Goal: Navigation & Orientation: Understand site structure

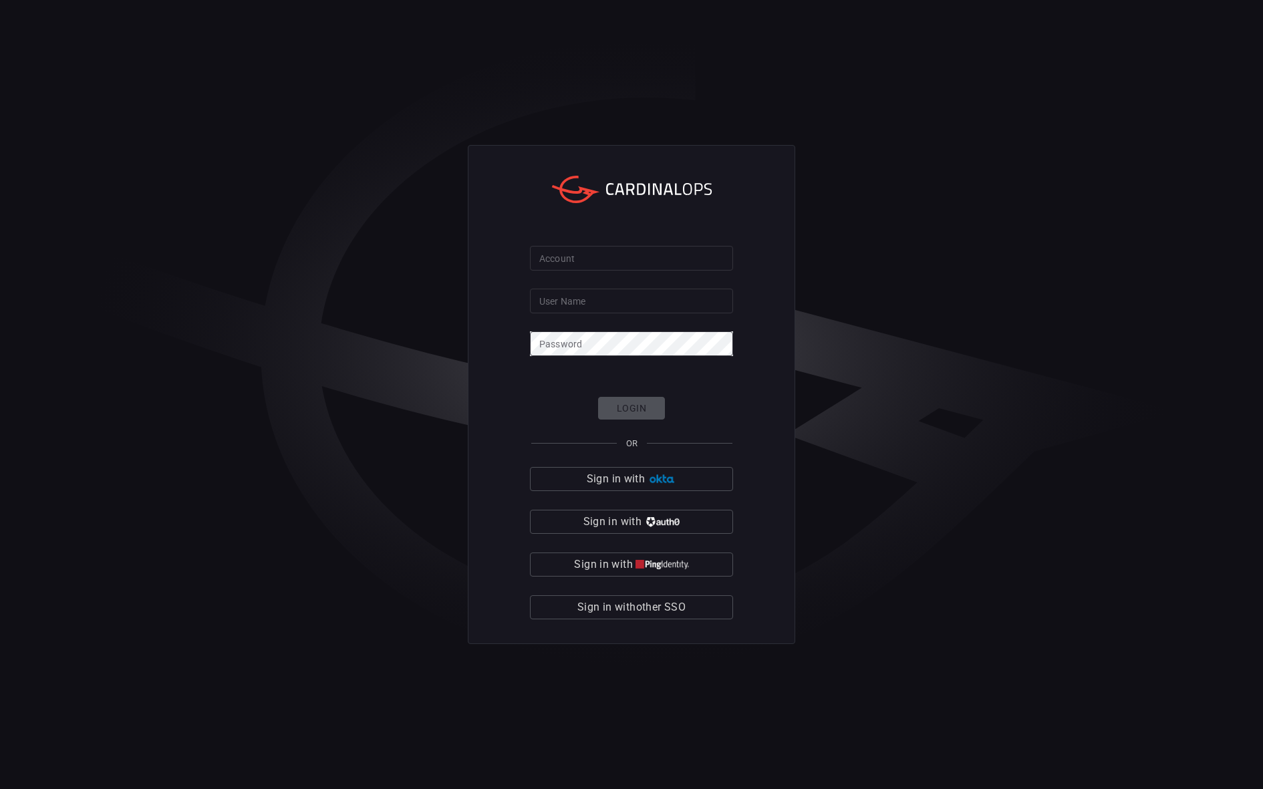
click at [679, 253] on input "Account" at bounding box center [631, 258] width 203 height 25
type input "nubank"
type input "vitor.[PERSON_NAME]"
click button "Login" at bounding box center [631, 408] width 67 height 23
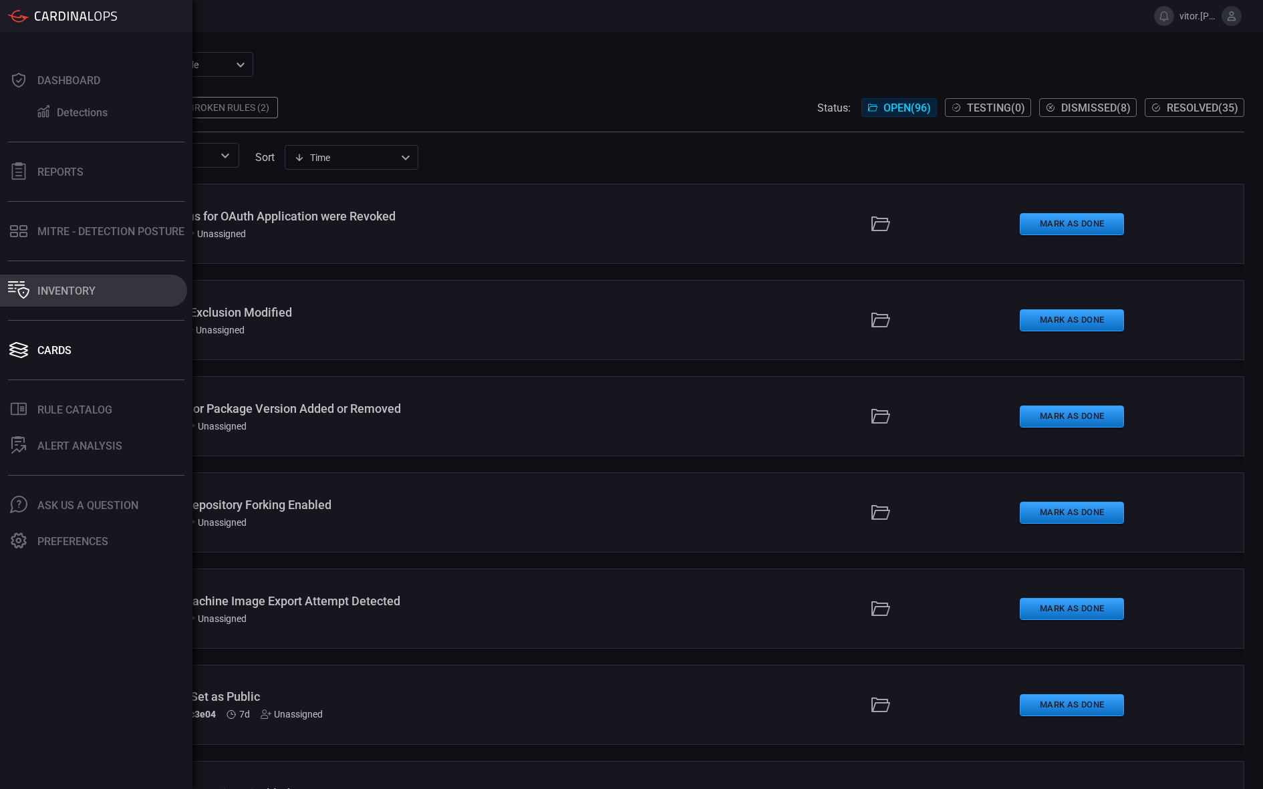
click at [28, 285] on icon at bounding box center [18, 289] width 21 height 17
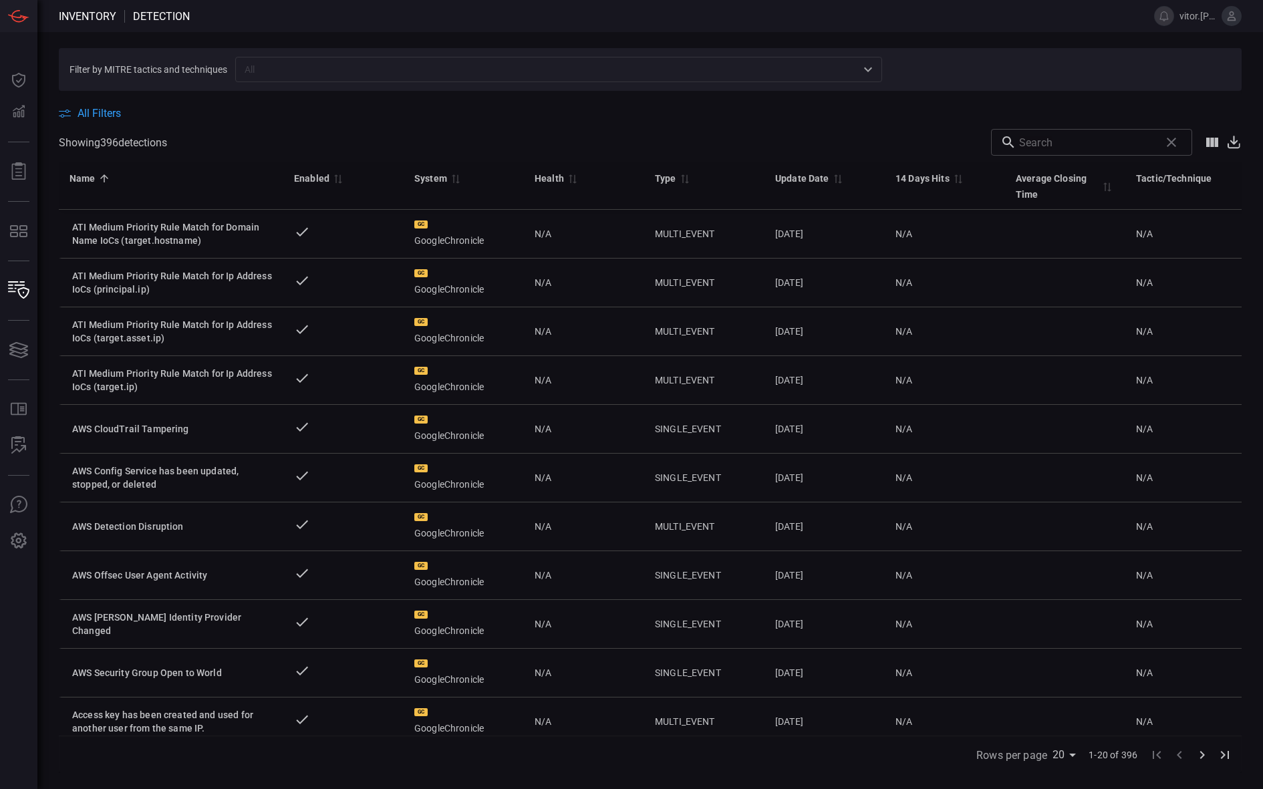
click at [38, 568] on div "Filter by MITRE tactics and techniques ​ All Filters Showing 396 detection s ​ …" at bounding box center [649, 410] width 1225 height 757
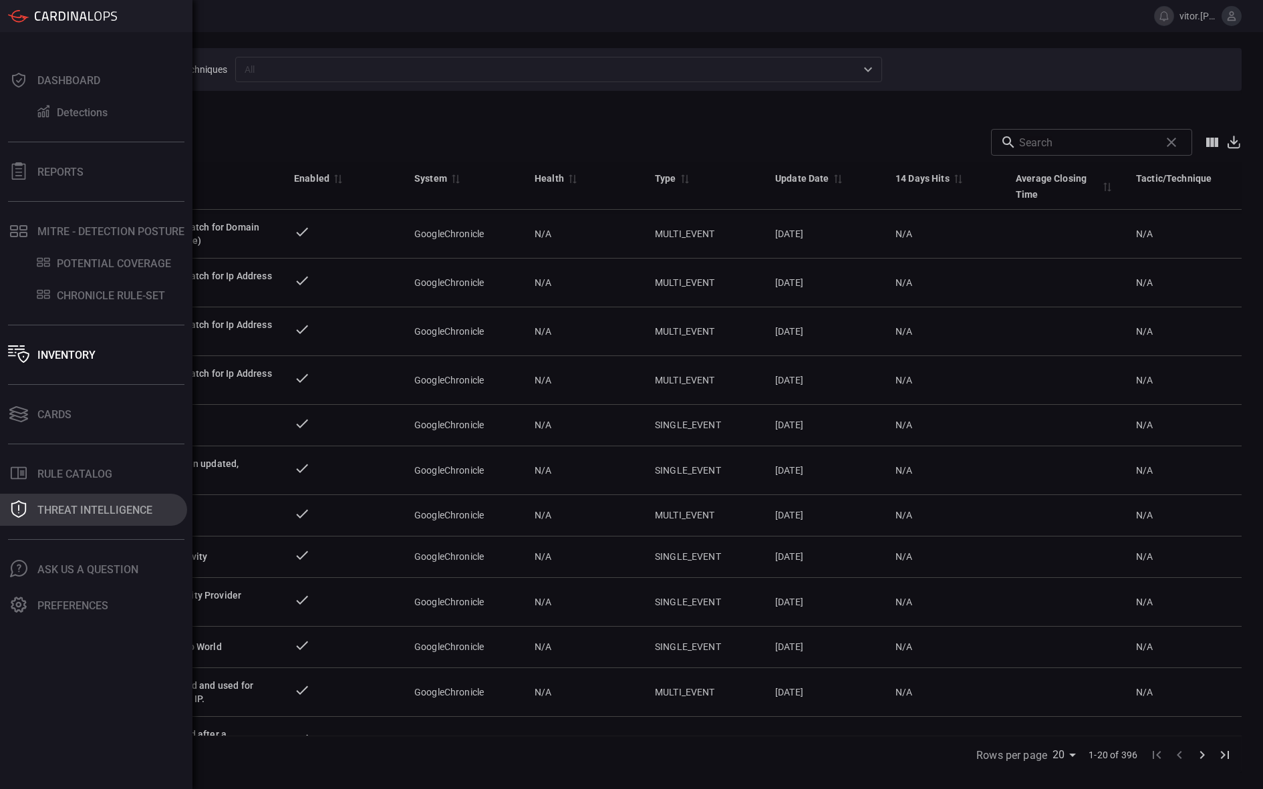
click at [45, 514] on div "Threat Intelligence" at bounding box center [94, 510] width 115 height 13
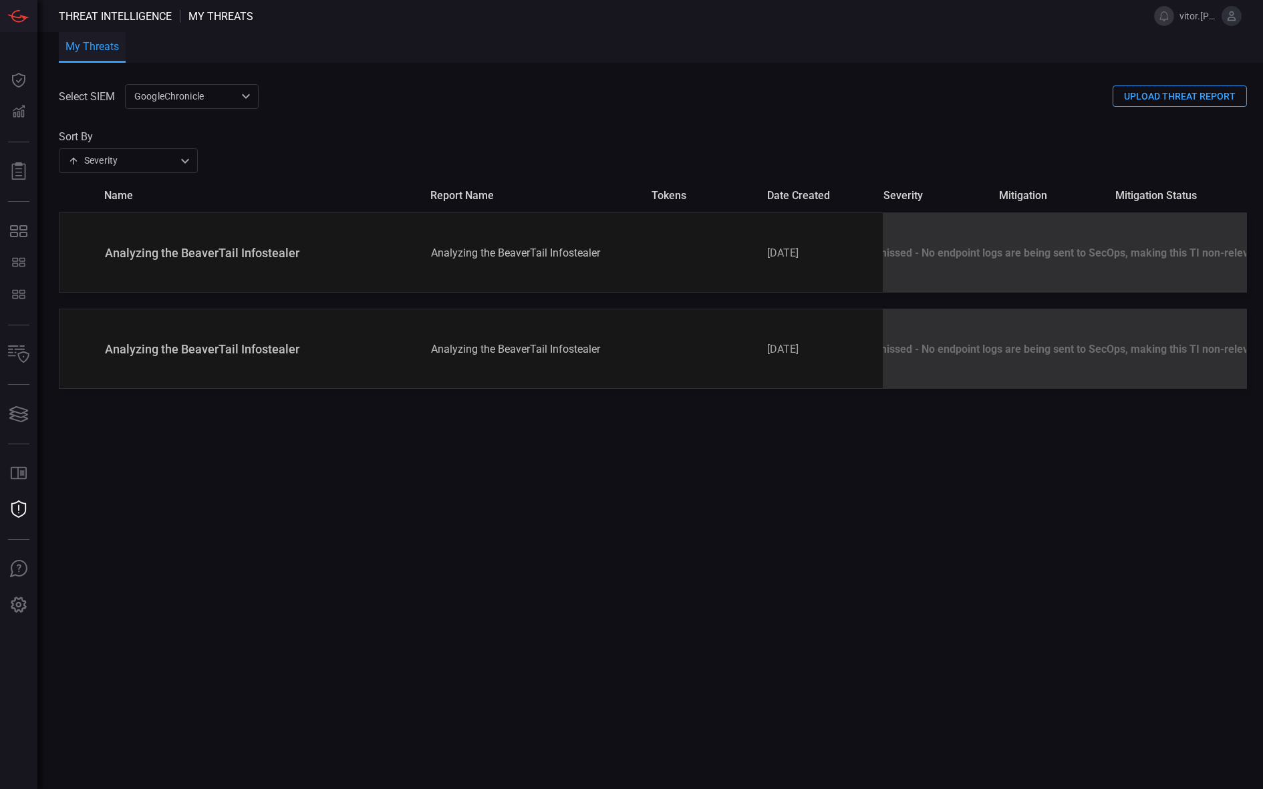
click at [921, 458] on div "Select SIEM GoogleChronicle ae2e4730-8b47-46ab-a7e6-72751ae97700 ​ UPLOAD THREA…" at bounding box center [661, 436] width 1204 height 705
click at [1010, 255] on div "Dismissed - No endpoint logs are being sent to SecOps, making this TI non-relev…" at bounding box center [1063, 252] width 363 height 79
click at [983, 347] on div "Dismissed - No endpoint logs are being sent to SecOps, making this TI non-relev…" at bounding box center [1063, 348] width 363 height 79
